Goal: Find specific page/section: Find specific page/section

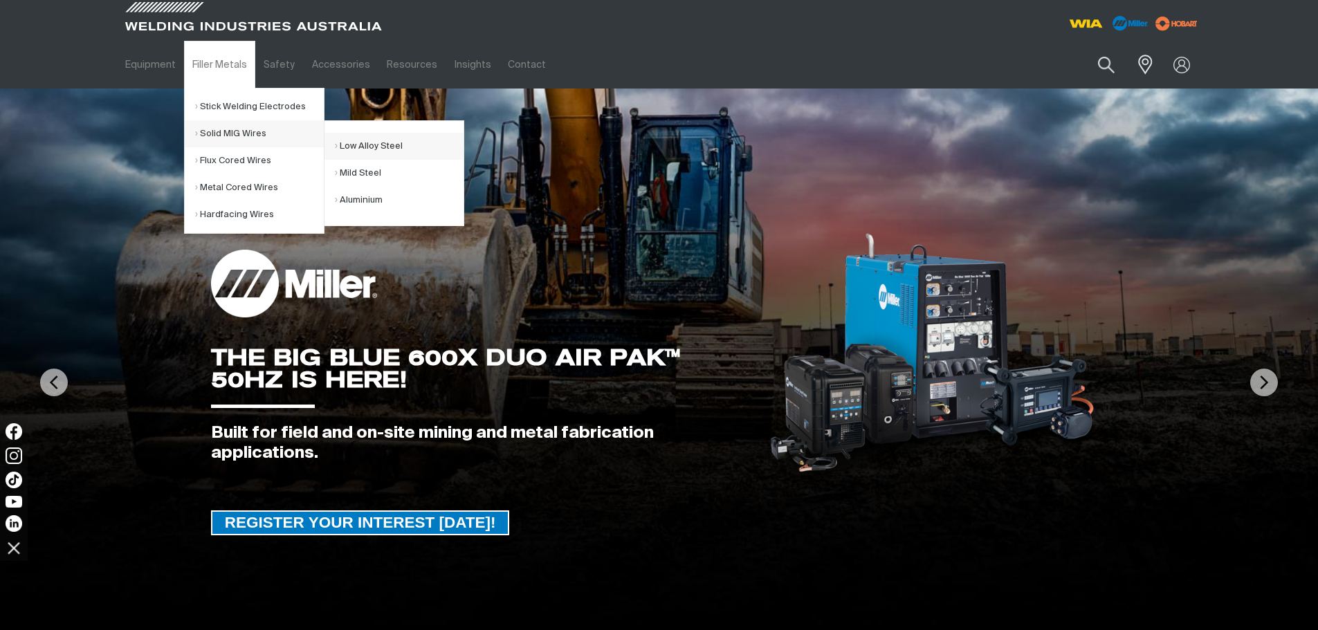
click at [395, 147] on link "Low Alloy Steel" at bounding box center [399, 146] width 129 height 27
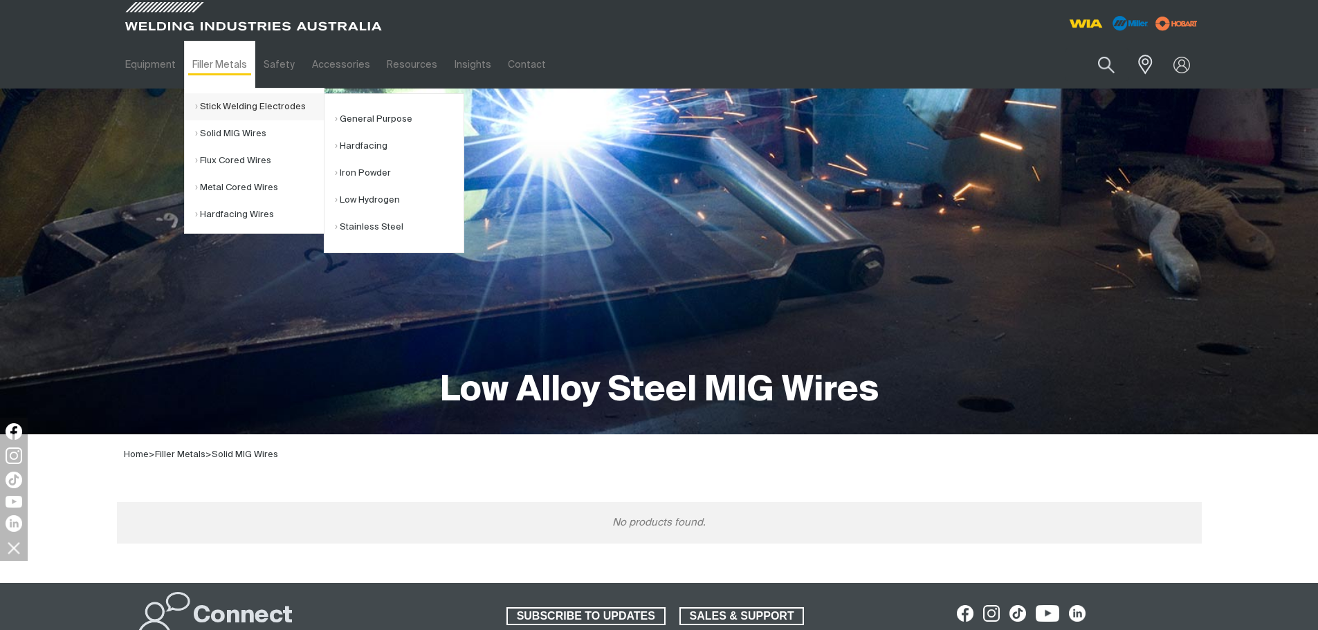
click at [252, 109] on link "Stick Welding Electrodes" at bounding box center [259, 106] width 129 height 27
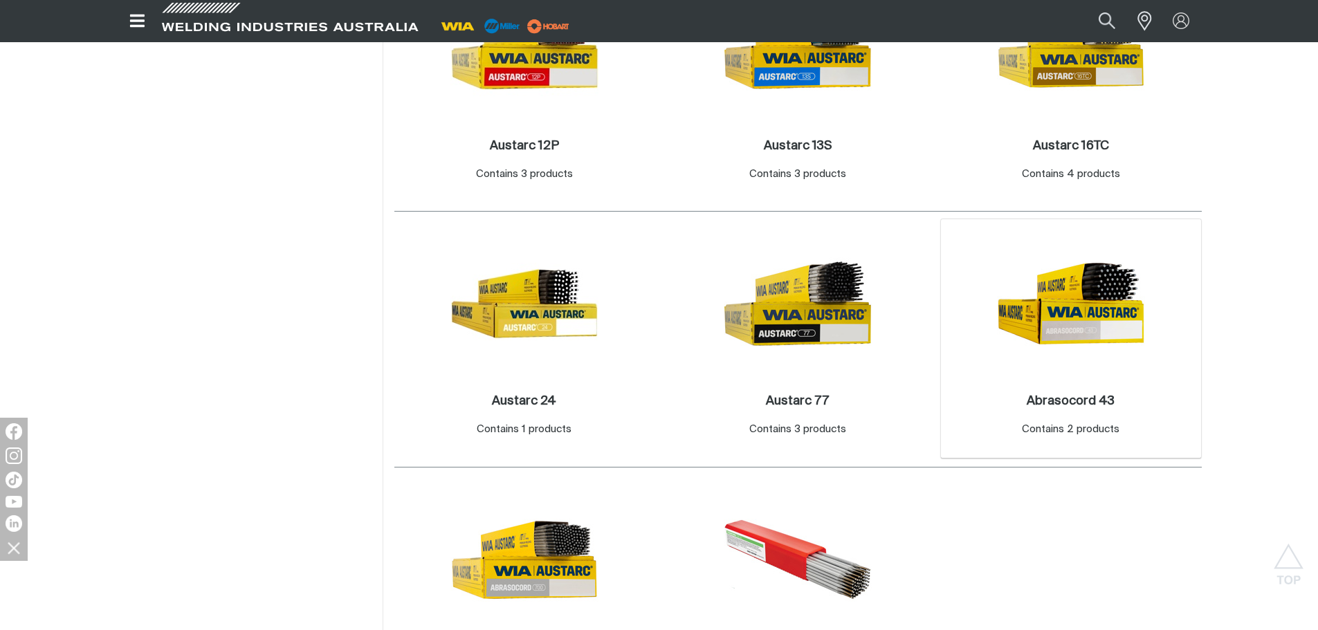
scroll to position [830, 0]
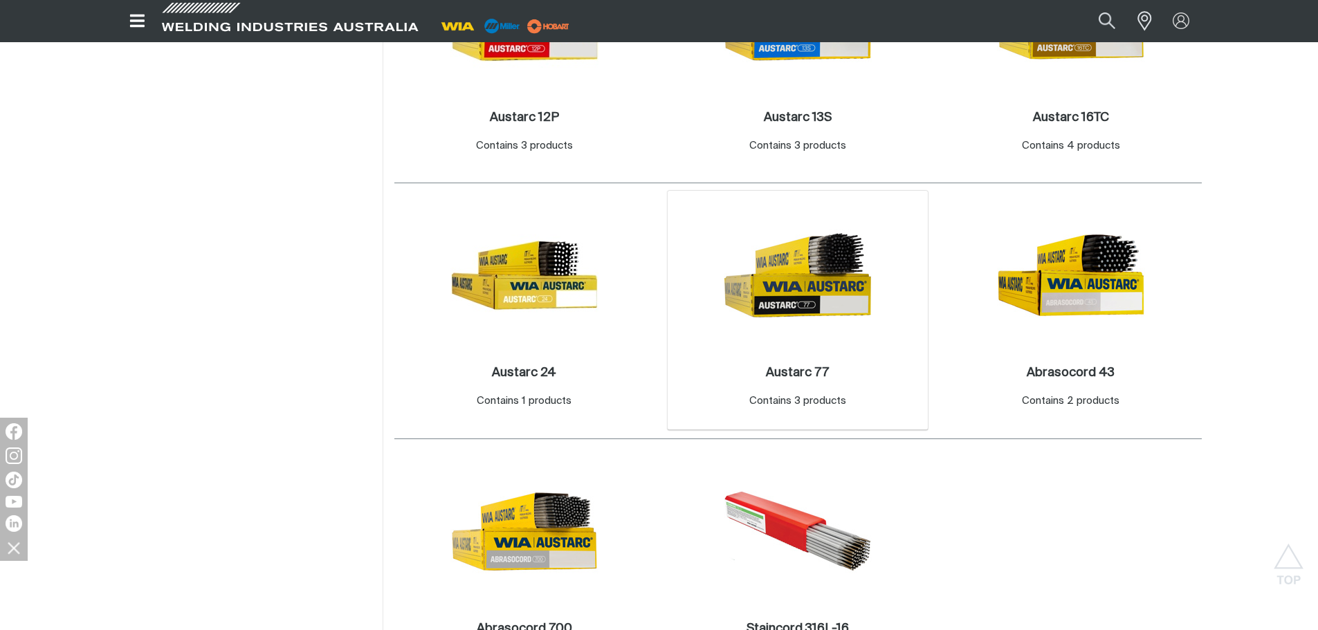
click at [846, 310] on img at bounding box center [797, 275] width 148 height 148
